Goal: Task Accomplishment & Management: Use online tool/utility

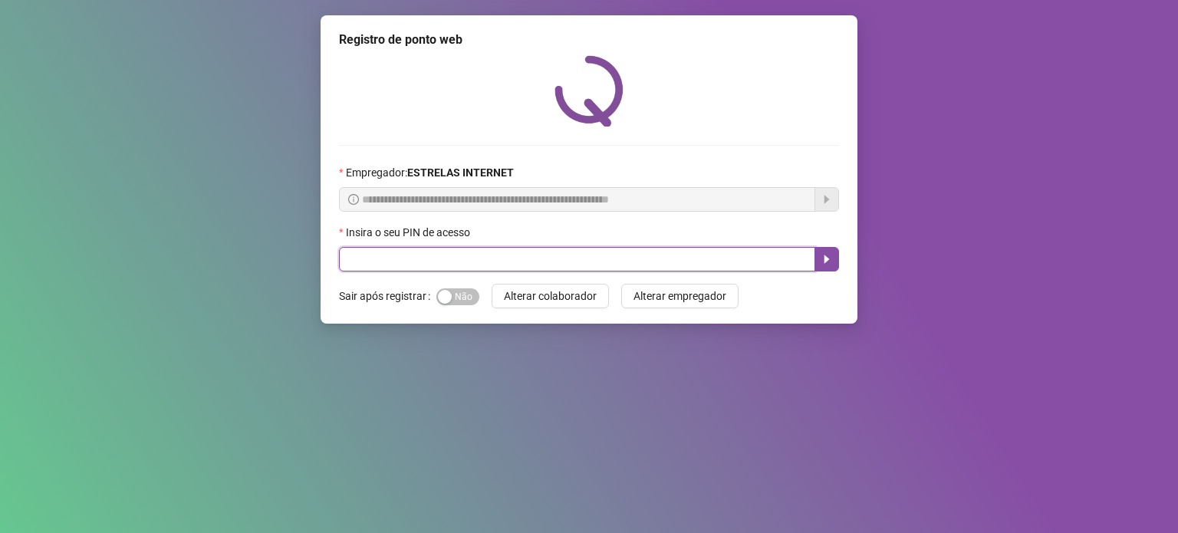
click at [419, 260] on input "text" at bounding box center [577, 259] width 476 height 25
type input "*****"
click at [822, 262] on icon "caret-right" at bounding box center [826, 259] width 12 height 12
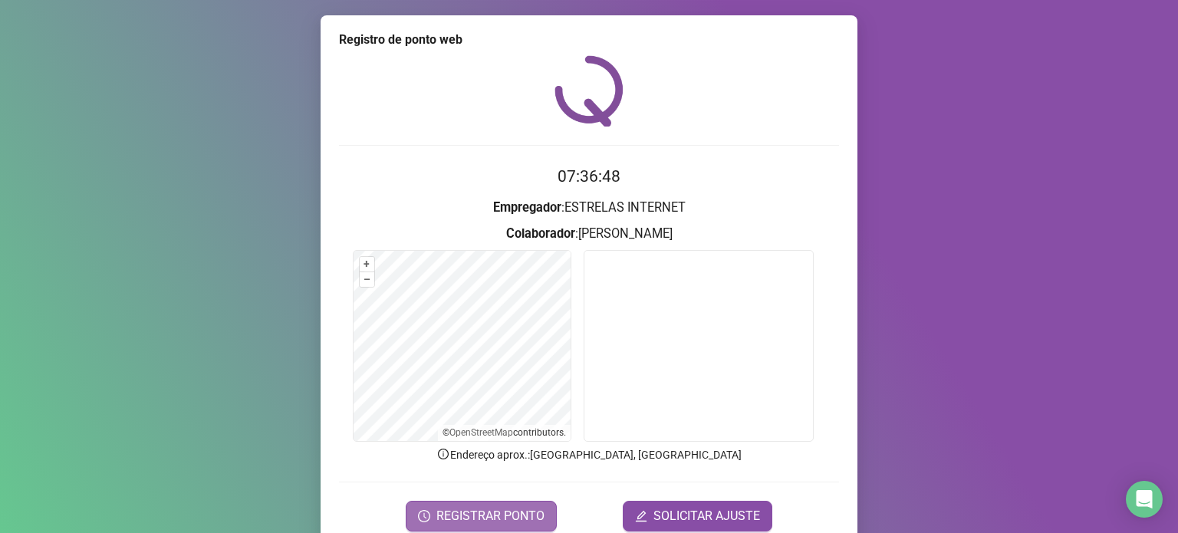
click at [462, 514] on span "REGISTRAR PONTO" at bounding box center [490, 516] width 108 height 18
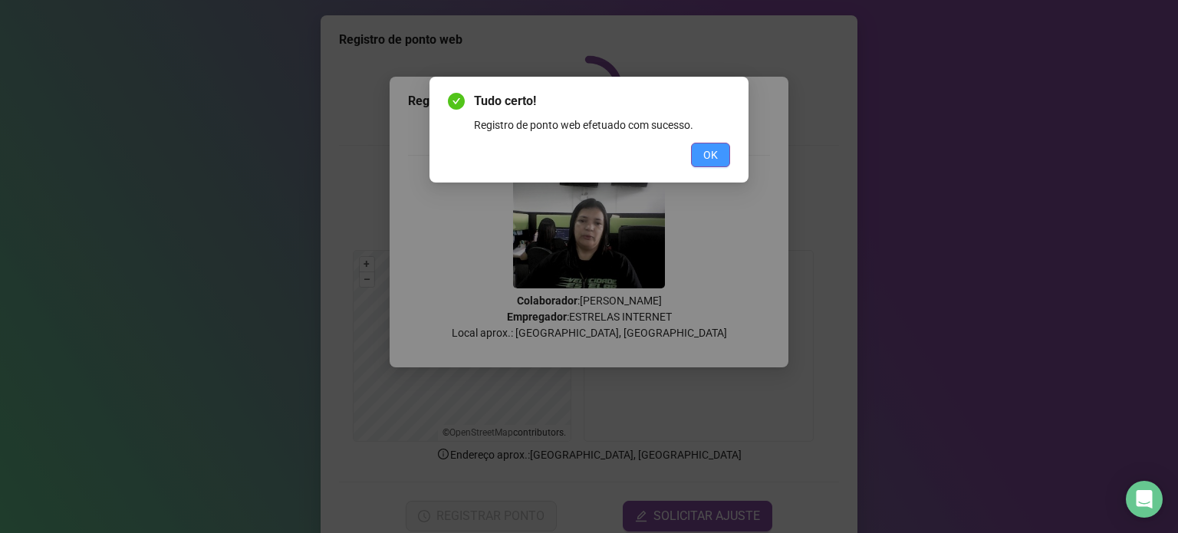
click at [711, 149] on span "OK" at bounding box center [710, 154] width 15 height 17
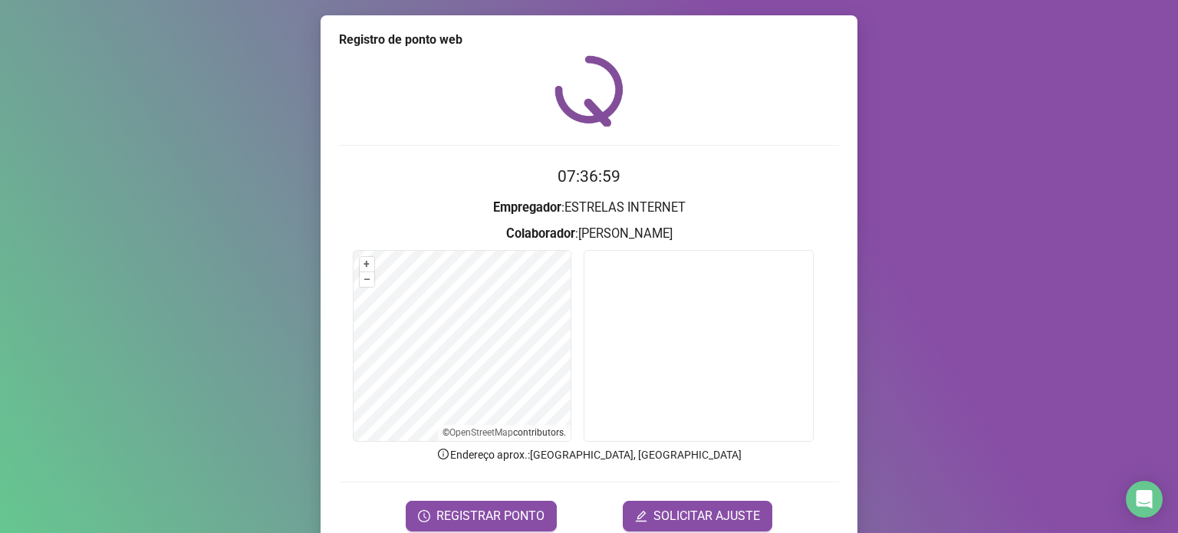
drag, startPoint x: 1069, startPoint y: 61, endPoint x: 1069, endPoint y: 39, distance: 21.5
click at [1069, 54] on div "Registro de ponto web 07:36:59 Empregador : ESTRELAS INTERNET Colaborador : [PE…" at bounding box center [589, 266] width 1178 height 533
